Goal: Transaction & Acquisition: Purchase product/service

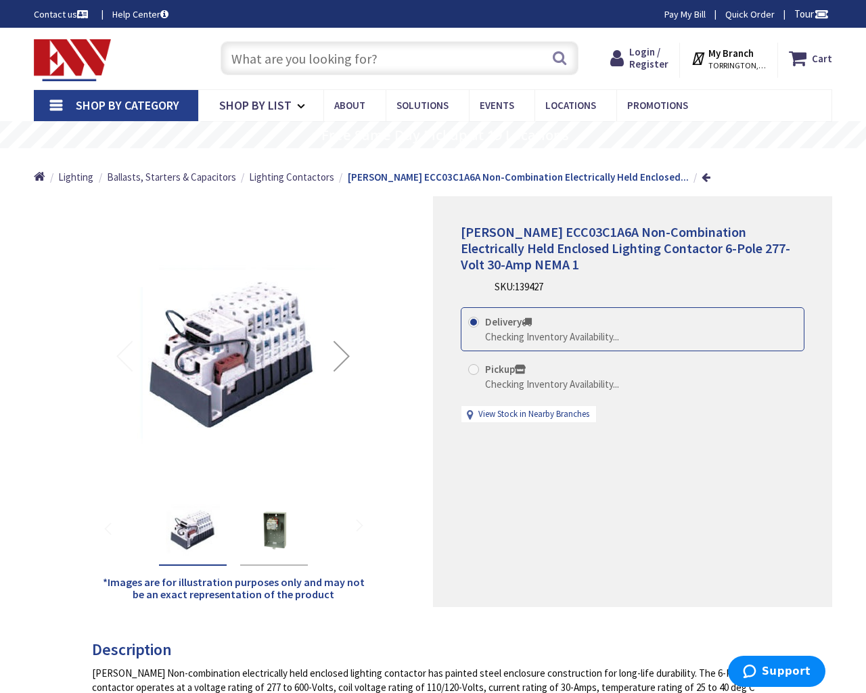
type input "Stormont, Dundas, and Glengarry County Rd 15, Moose Creek, ON K0C 1W0, Canada"
